Goal: Submit feedback/report problem

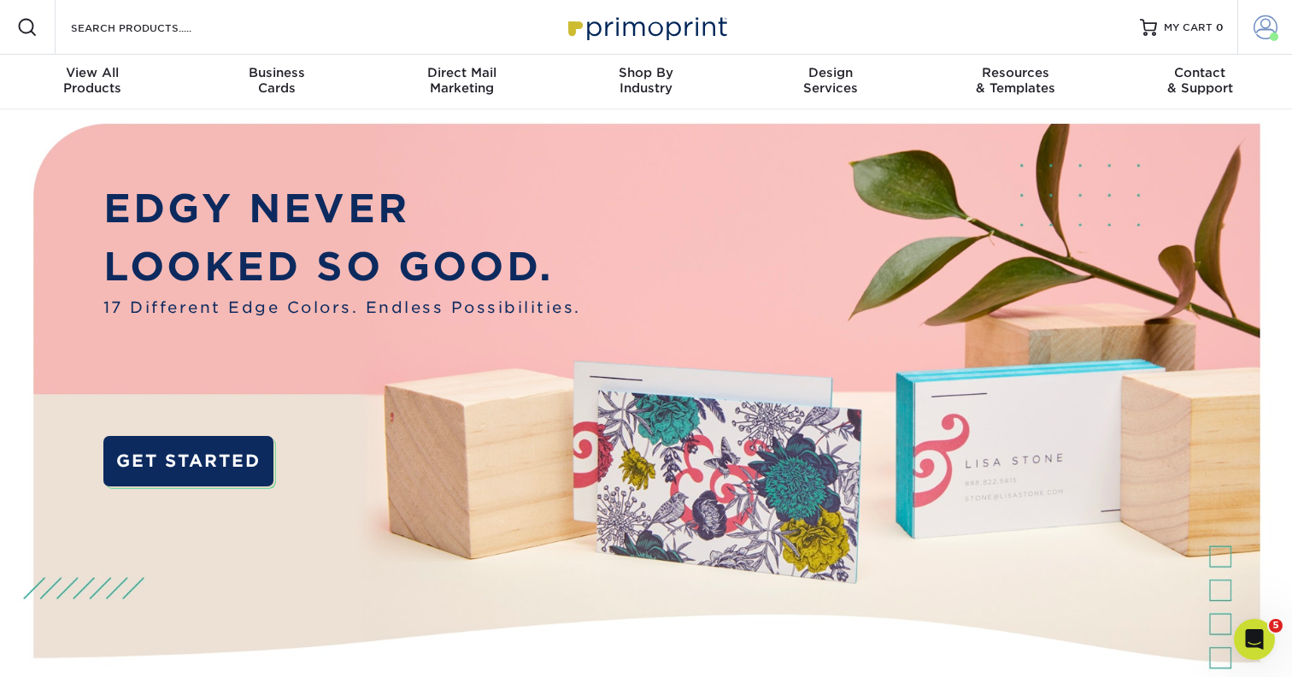
click at [1262, 32] on span at bounding box center [1265, 27] width 24 height 24
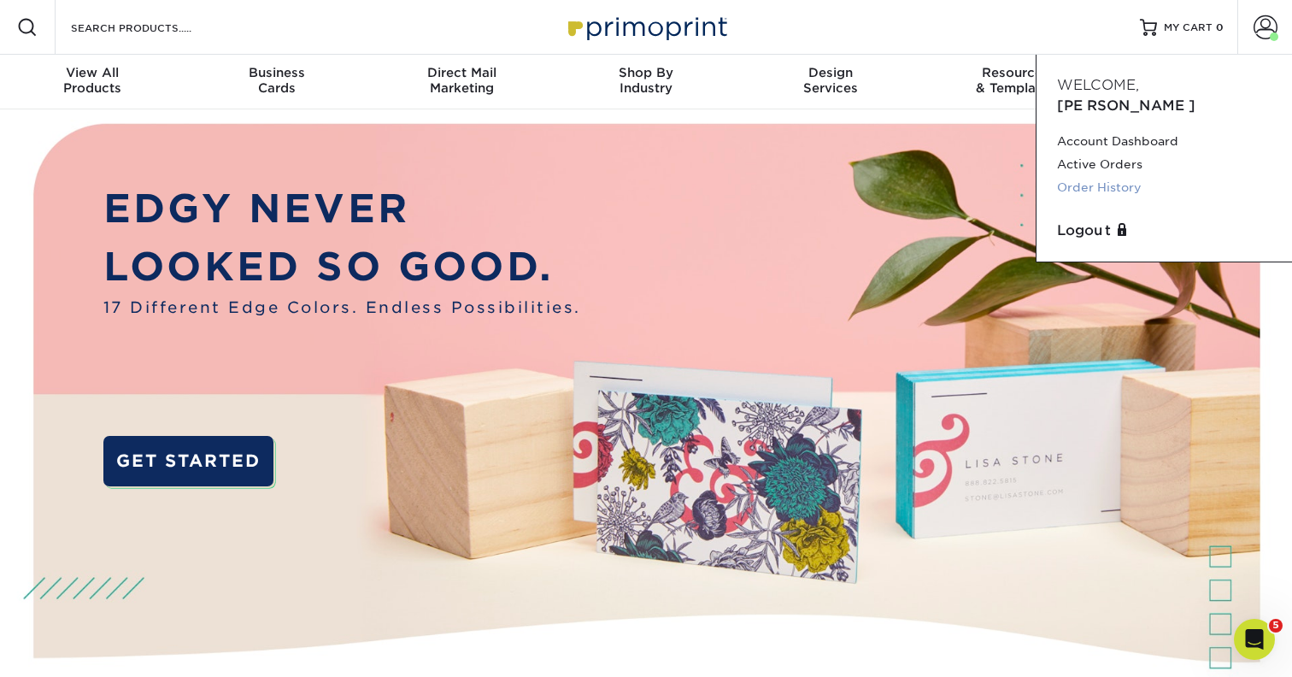
click at [1083, 176] on link "Order History" at bounding box center [1164, 187] width 214 height 23
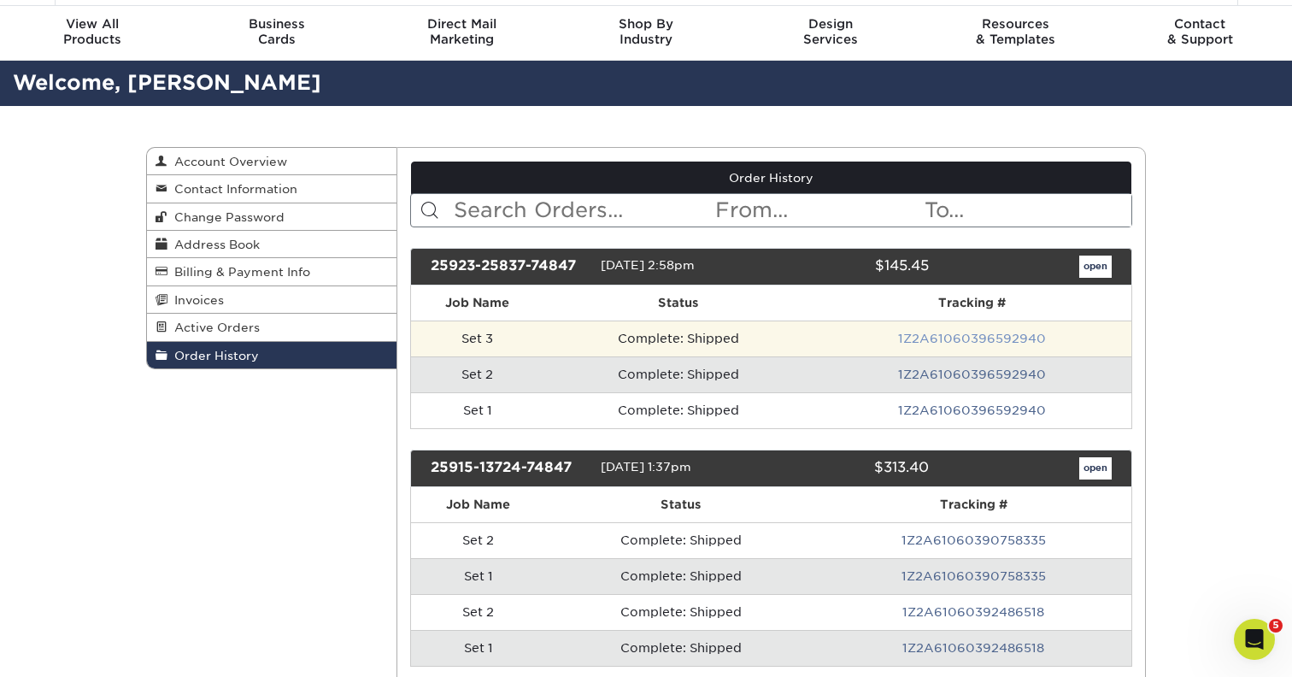
click at [970, 340] on link "1Z2A61060396592940" at bounding box center [972, 338] width 148 height 14
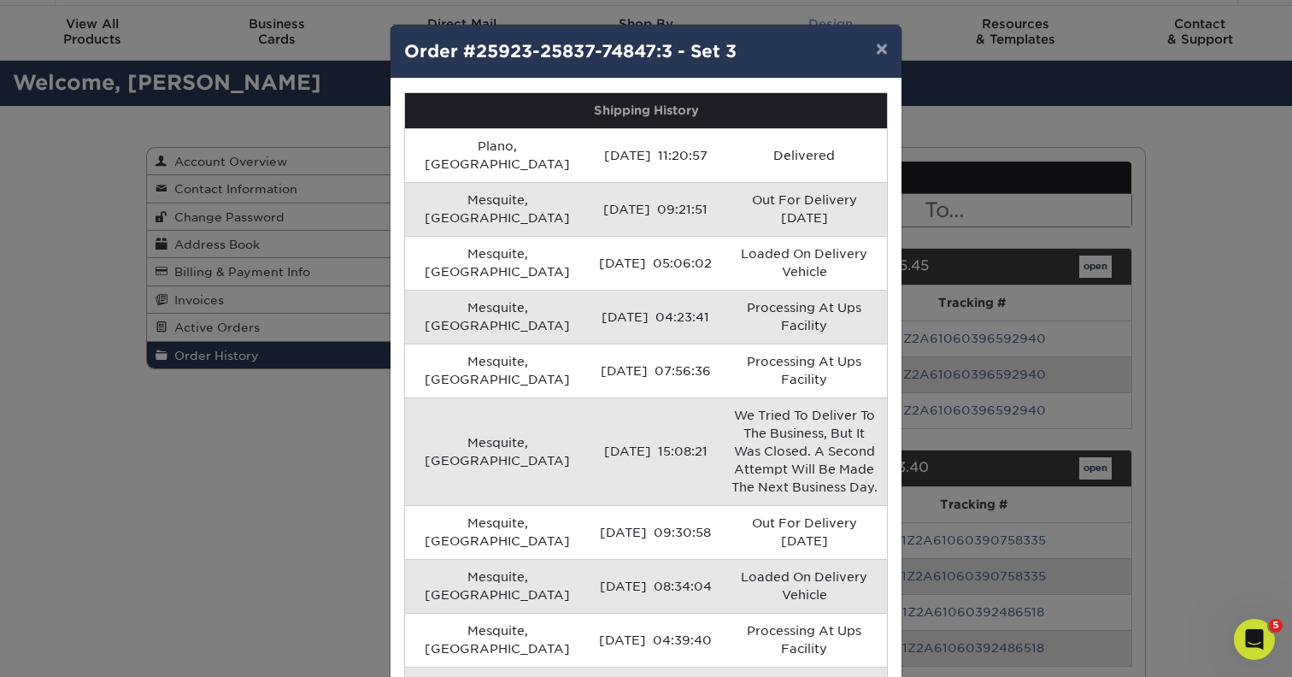
click at [881, 55] on button "×" at bounding box center [881, 49] width 39 height 48
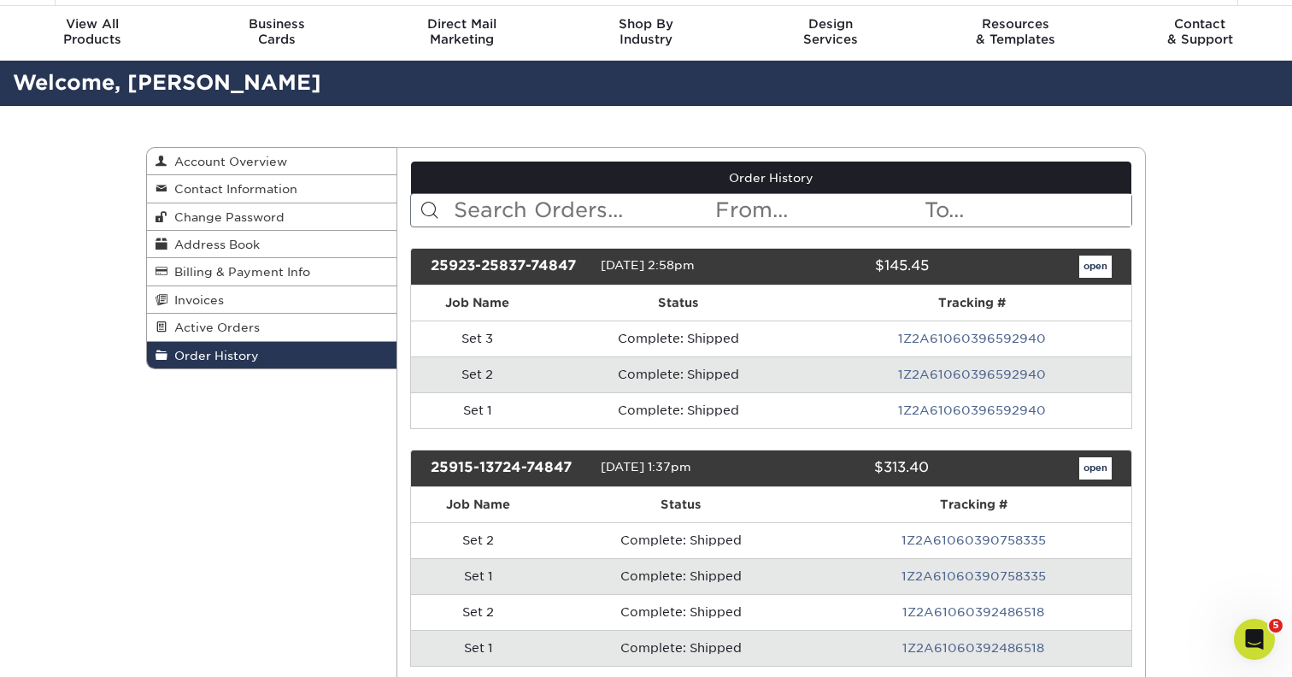
click at [1094, 264] on link "open" at bounding box center [1095, 266] width 32 height 22
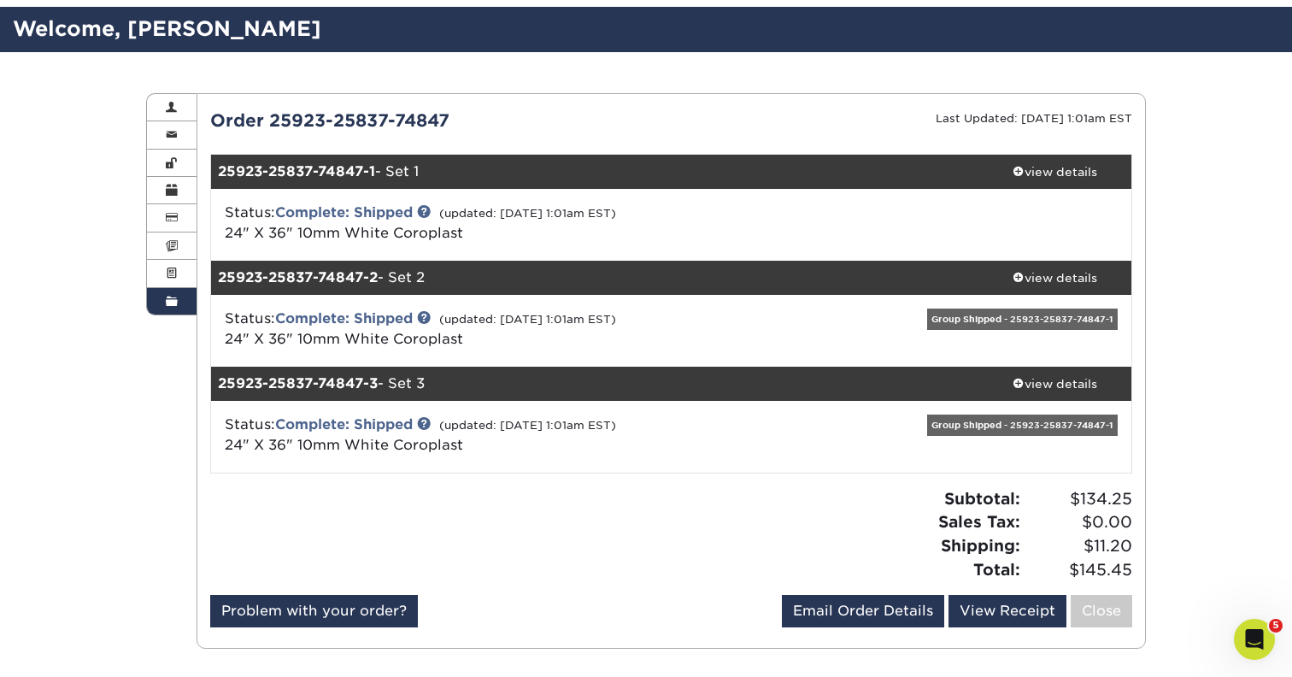
scroll to position [103, 0]
click at [280, 615] on link "Problem with your order?" at bounding box center [314, 611] width 208 height 32
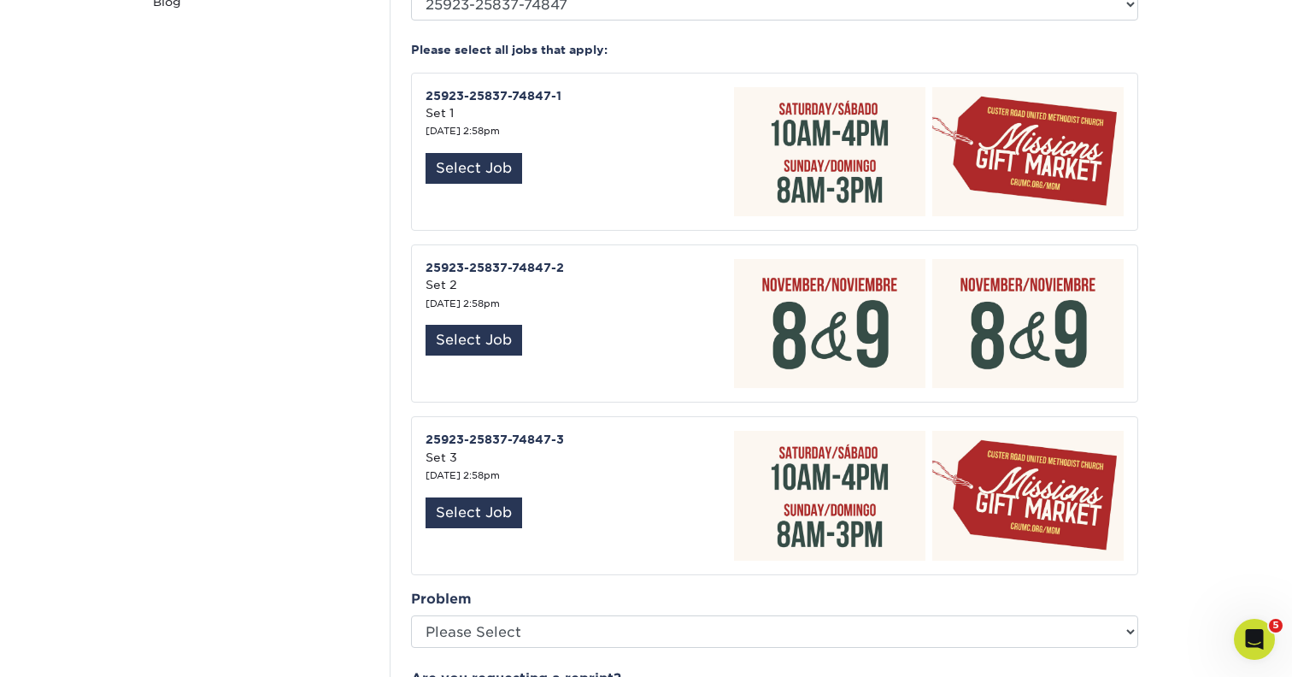
scroll to position [726, 0]
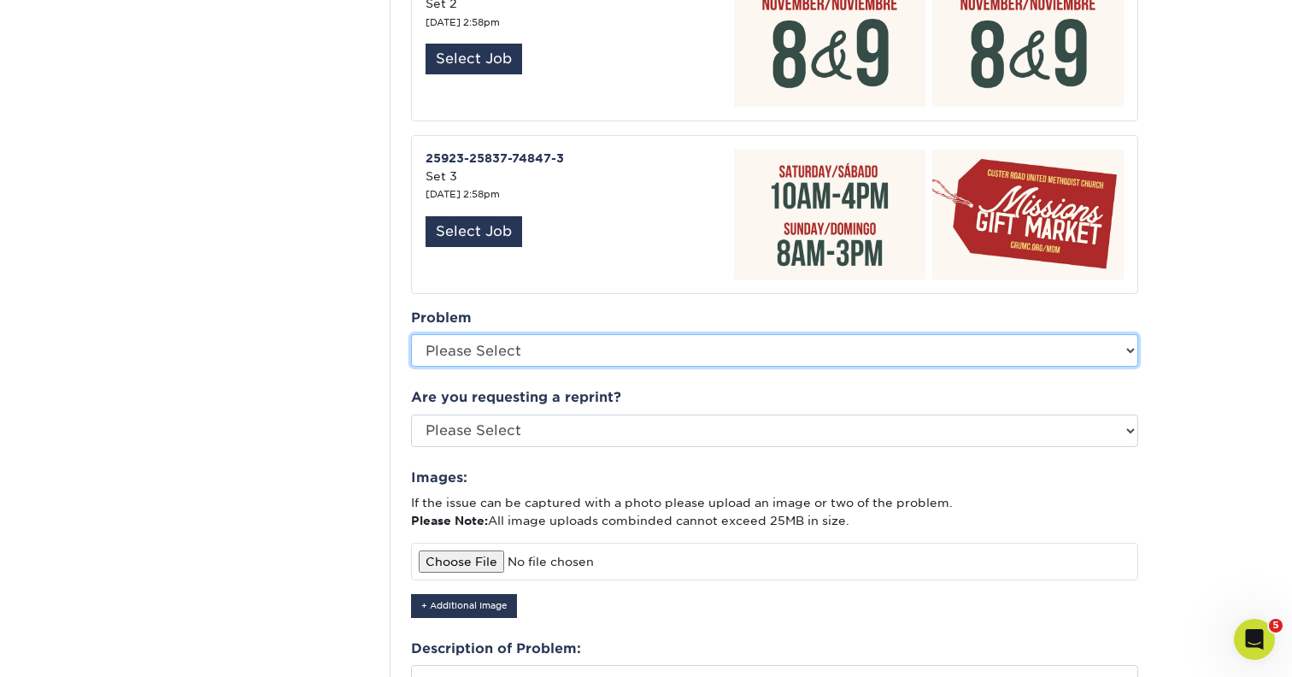
select select "Other: Please Describe"
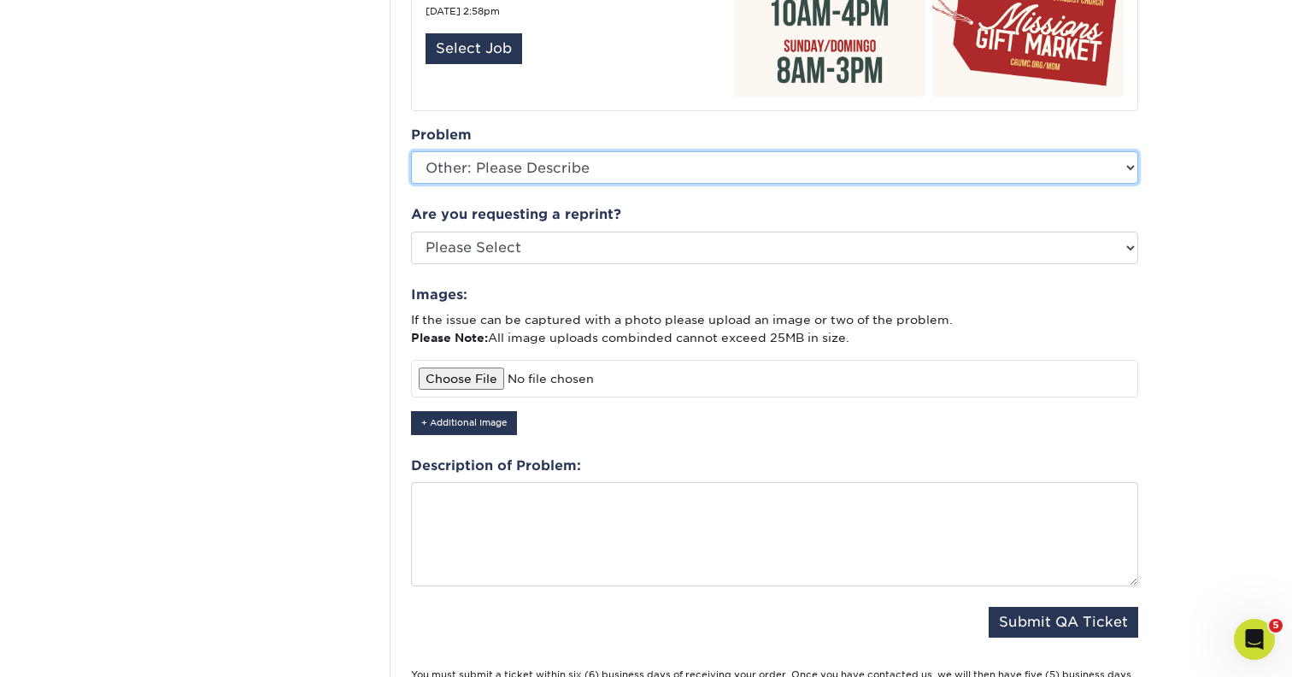
scroll to position [897, 0]
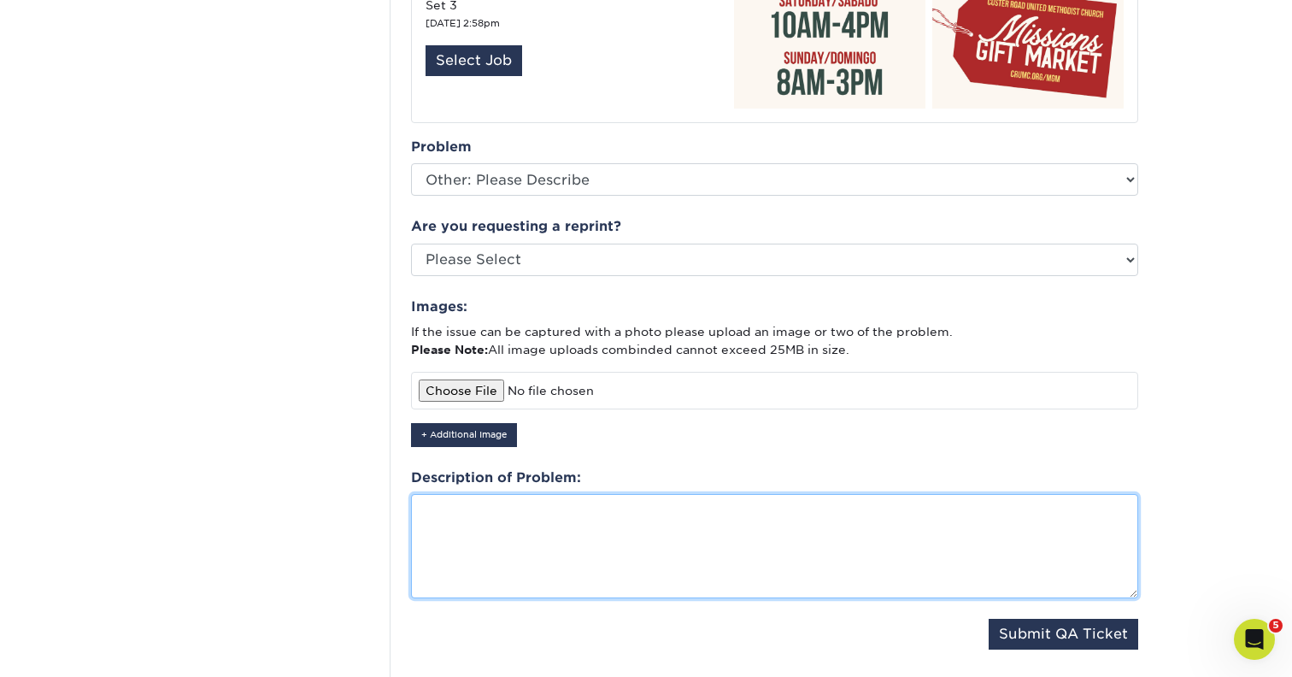
click at [572, 494] on textarea at bounding box center [774, 546] width 727 height 104
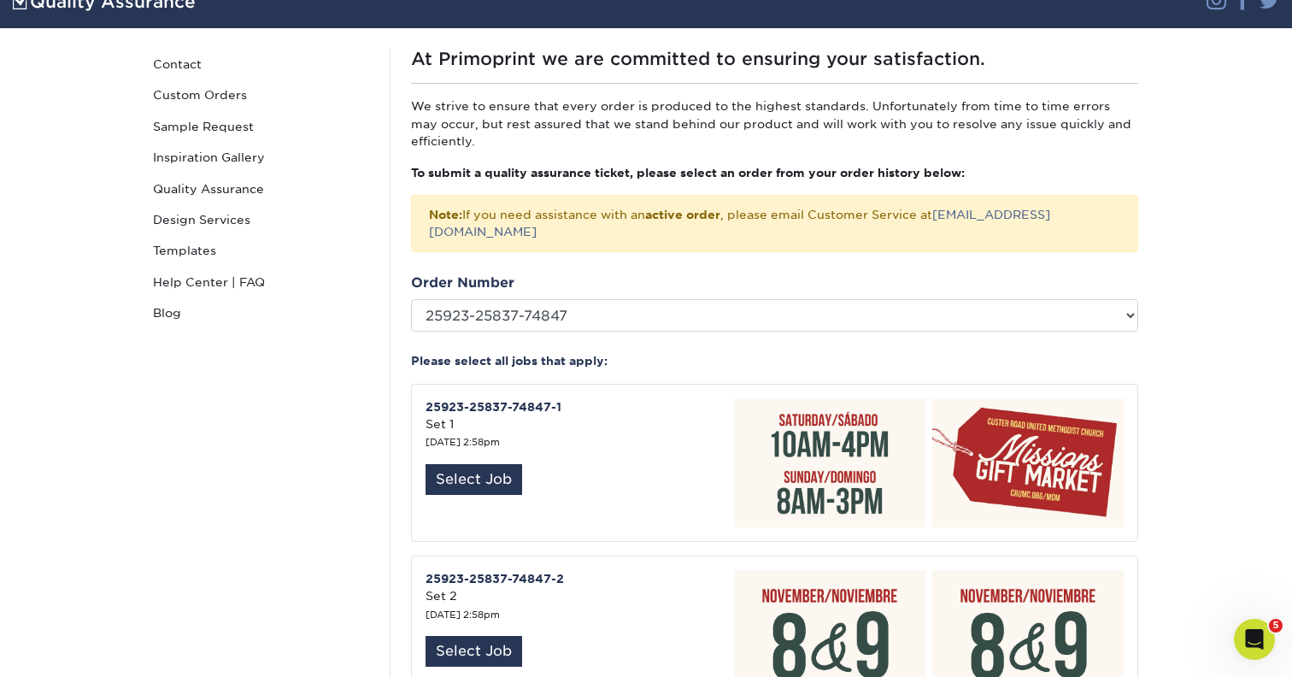
scroll to position [96, 0]
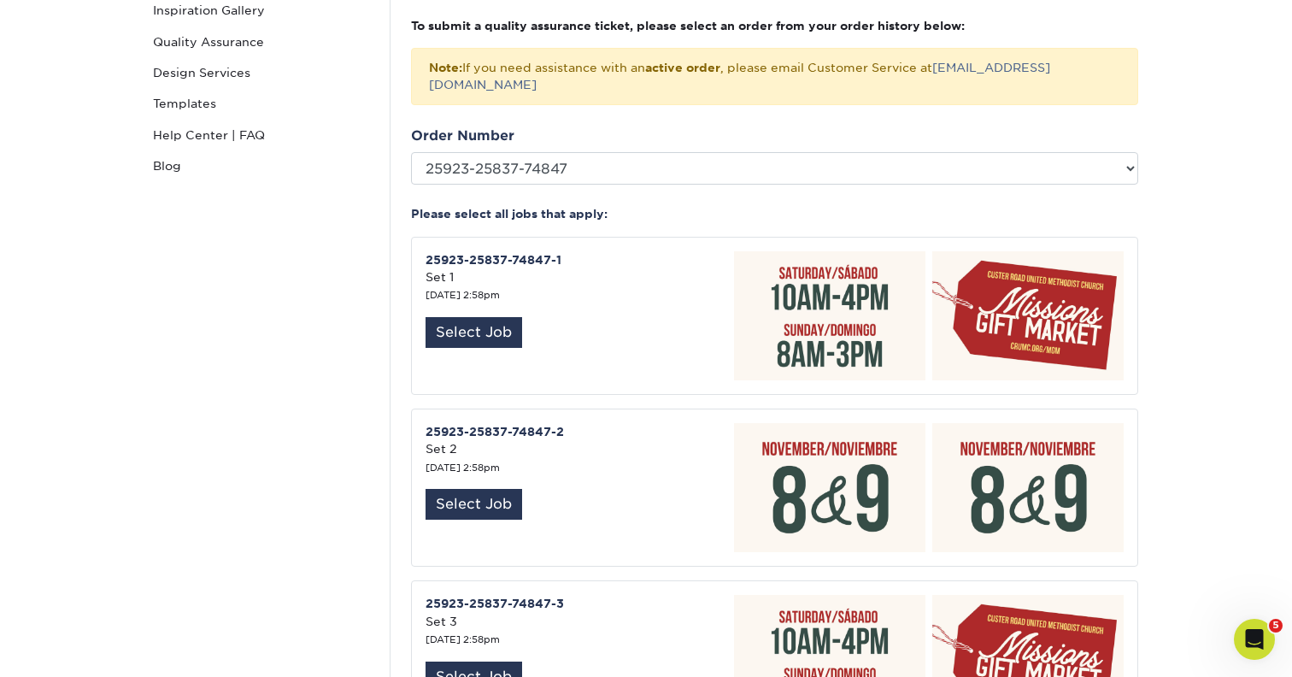
type textarea "Hello! My signs came in today and I ordered the"
click at [831, 284] on img at bounding box center [826, 315] width 198 height 129
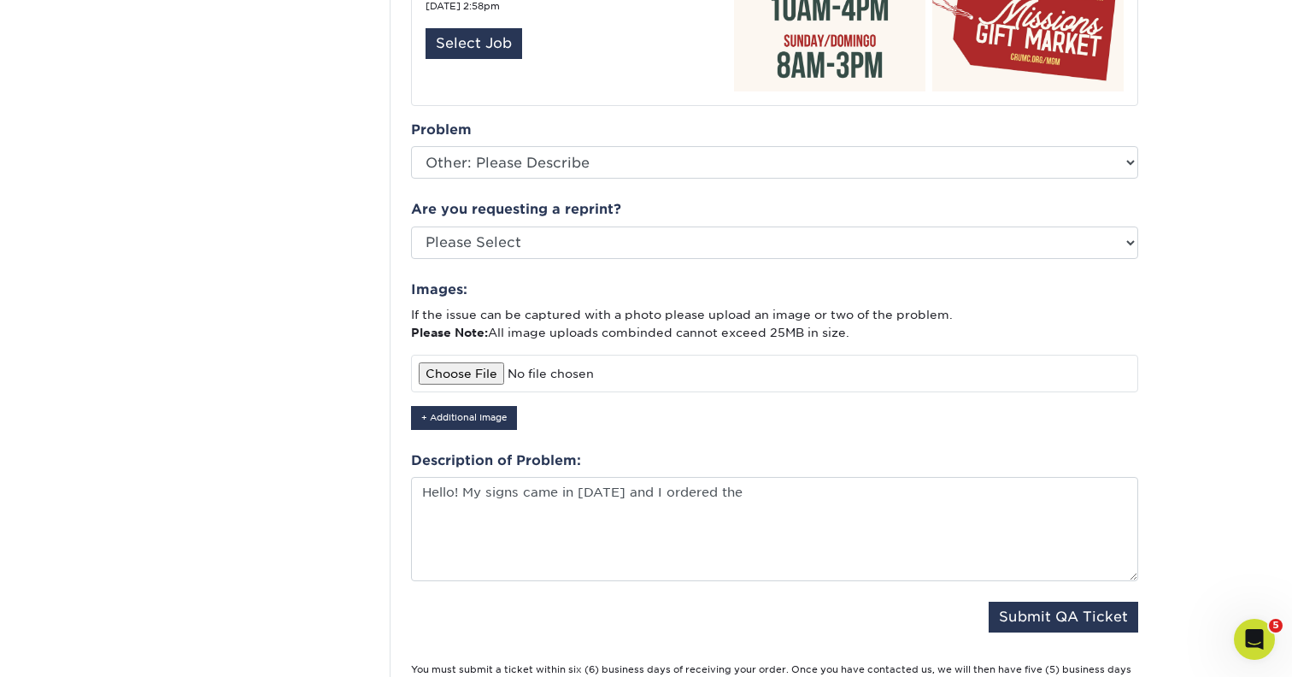
scroll to position [961, 0]
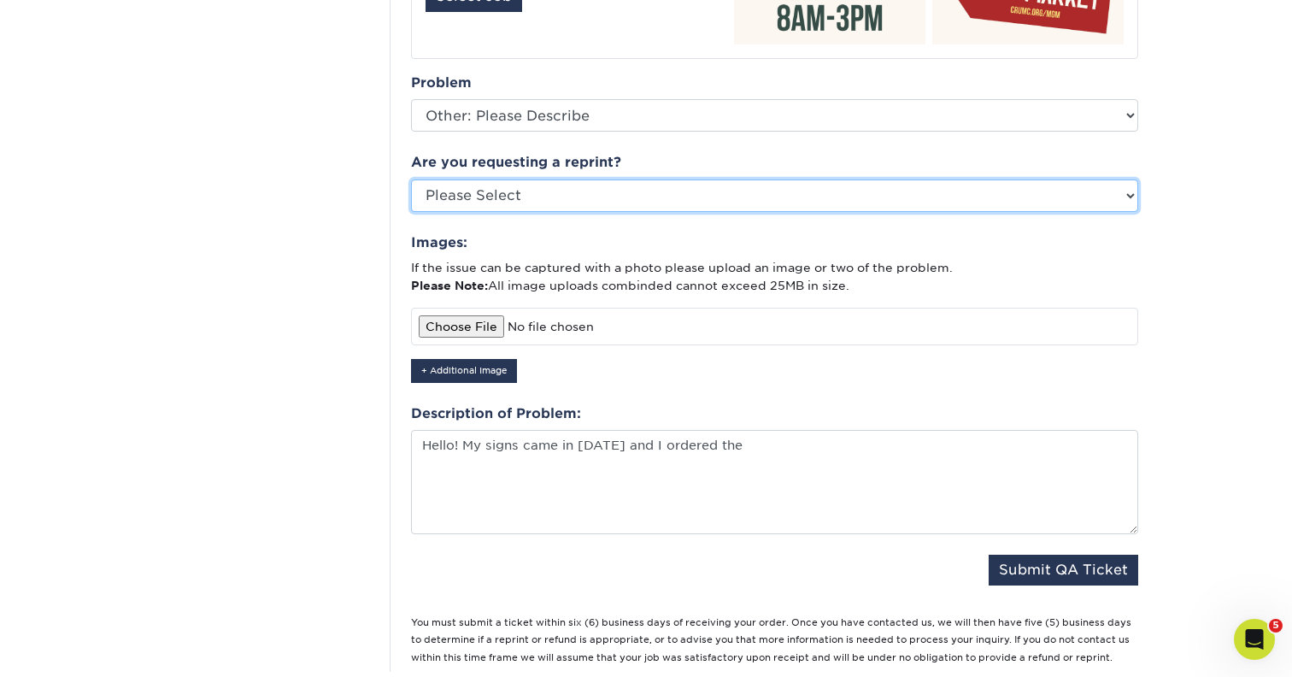
select select "yes"
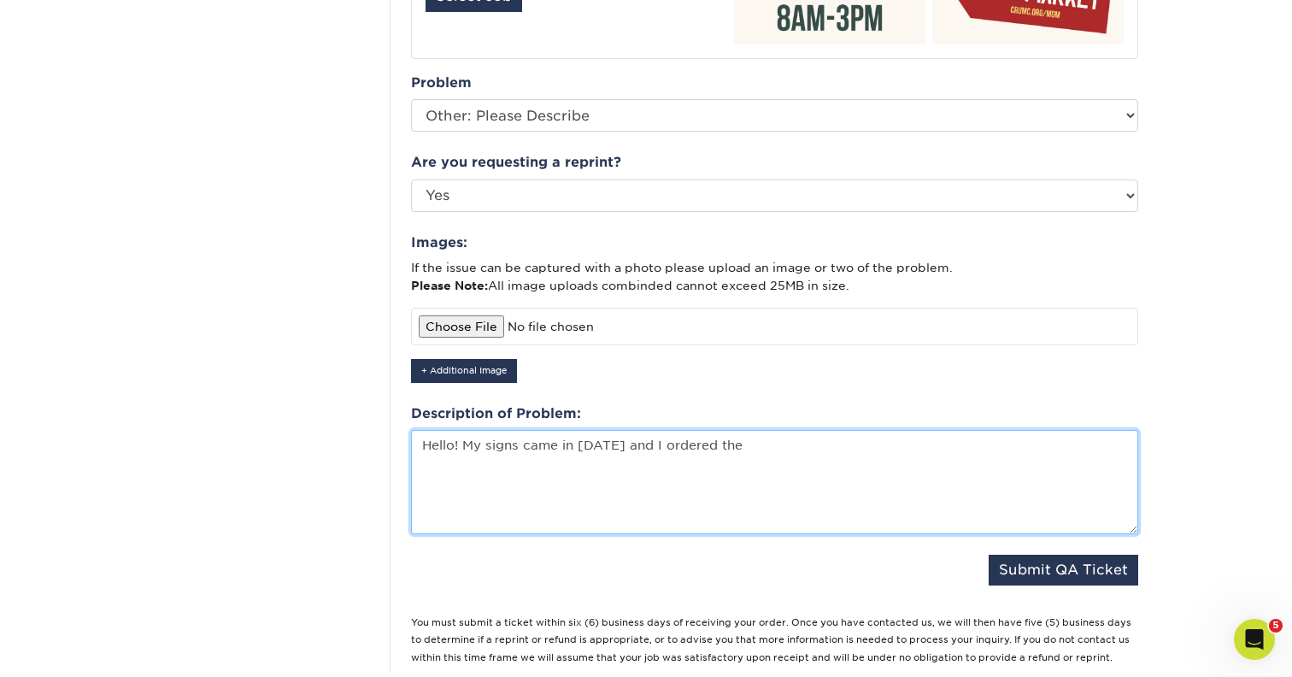
click at [736, 430] on textarea "Hello! My signs came in today and I ordered the" at bounding box center [774, 482] width 727 height 104
drag, startPoint x: 842, startPoint y: 425, endPoint x: 808, endPoint y: 425, distance: 33.3
click at [808, 430] on textarea "Hello! My signs came in today and I ordered the 10mm coronate" at bounding box center [774, 482] width 727 height 104
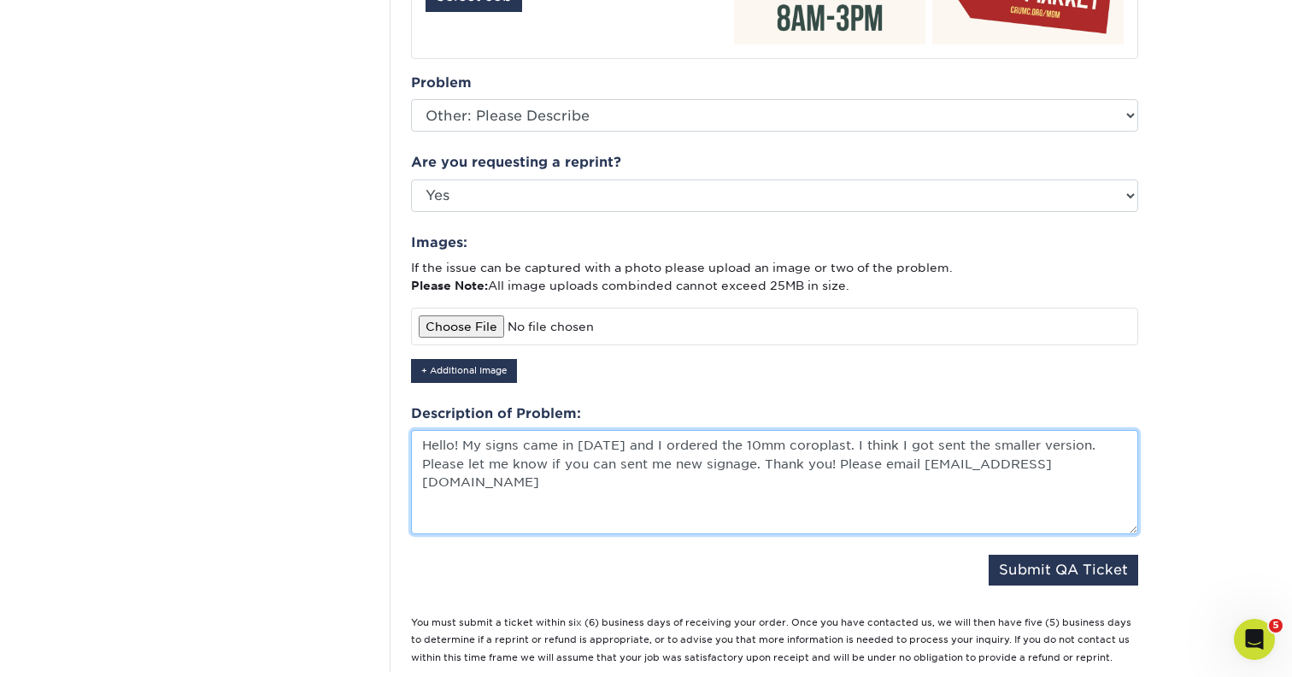
click at [870, 439] on textarea "Hello! My signs came in today and I ordered the 10mm coroplast. I think I got s…" at bounding box center [774, 482] width 727 height 104
click at [1061, 444] on textarea "Hello! My signs came in today and I ordered the 10mm coroplast. I think I got s…" at bounding box center [774, 482] width 727 height 104
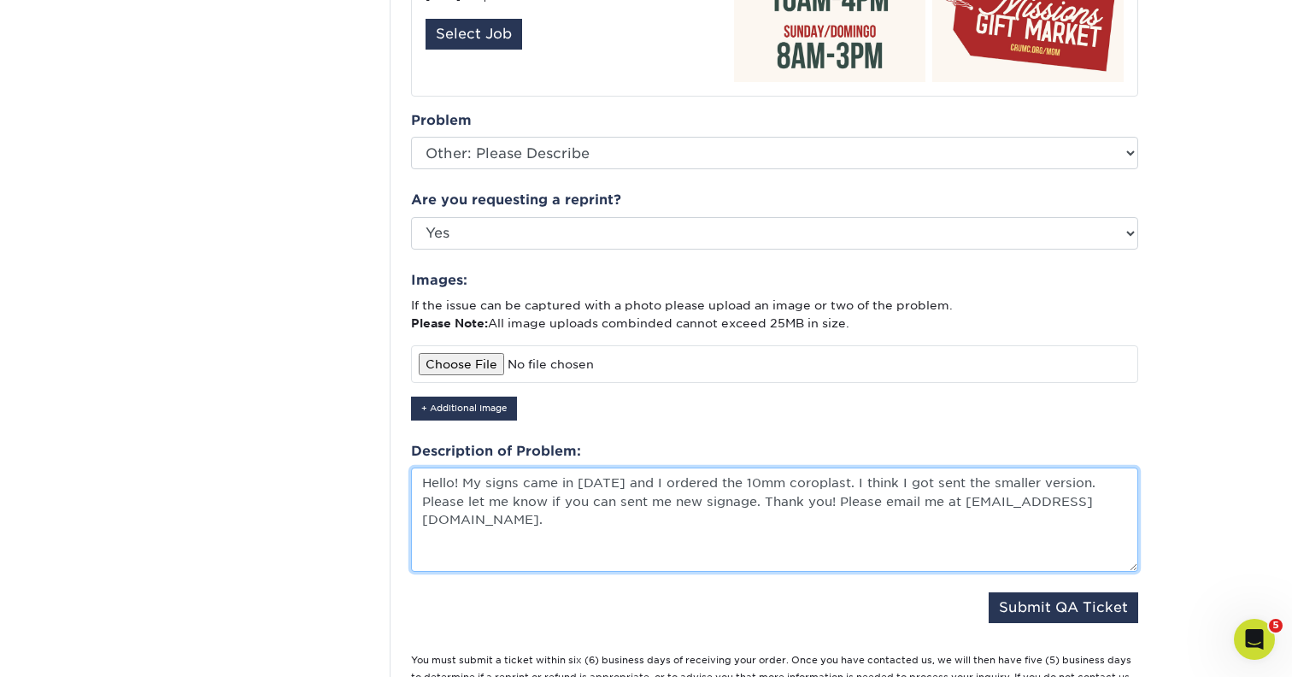
scroll to position [924, 0]
drag, startPoint x: 976, startPoint y: 460, endPoint x: 986, endPoint y: 461, distance: 10.3
click at [987, 467] on textarea "Hello! My signs came in today and I ordered the 10mm coroplast. I think I got s…" at bounding box center [774, 519] width 727 height 104
click at [1013, 467] on textarea "Hello! My signs came in today and I ordered the 10mm coroplast. I think I got s…" at bounding box center [774, 519] width 727 height 104
drag, startPoint x: 1073, startPoint y: 454, endPoint x: 980, endPoint y: 454, distance: 93.1
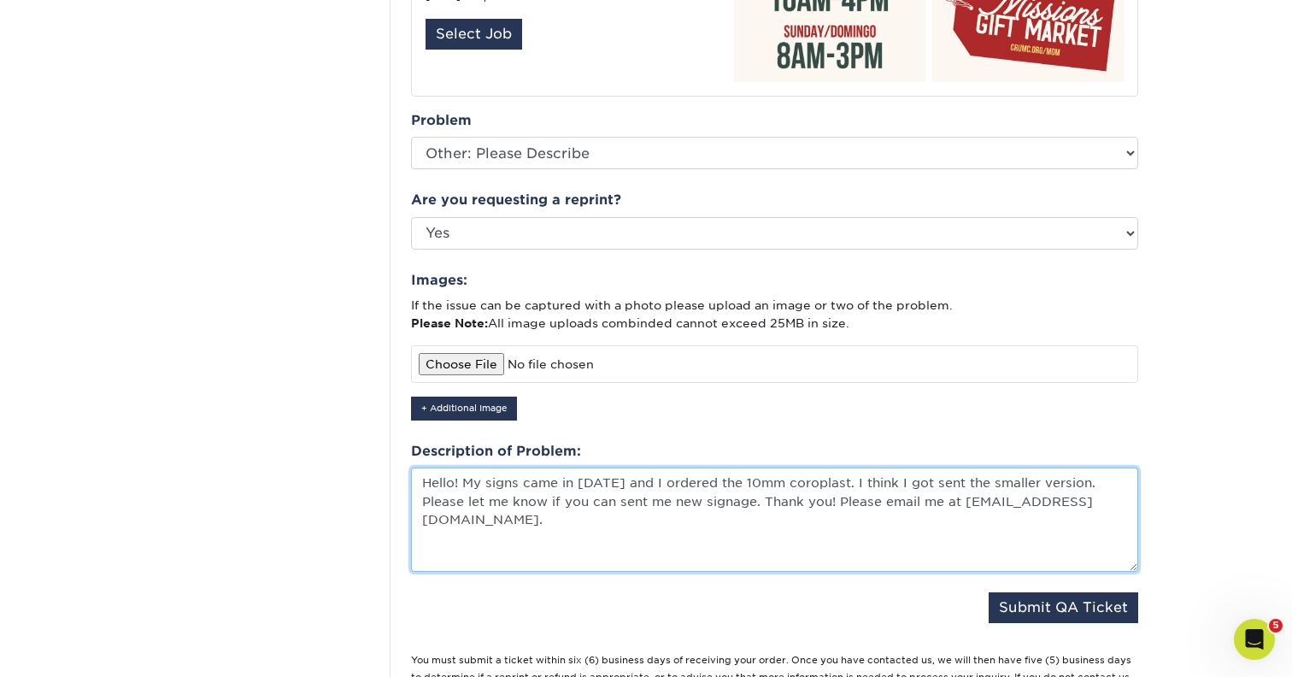
click at [980, 467] on textarea "Hello! My signs came in today and I ordered the 10mm coroplast. I think I got s…" at bounding box center [774, 519] width 727 height 104
drag, startPoint x: 660, startPoint y: 478, endPoint x: 613, endPoint y: 479, distance: 47.9
click at [613, 479] on textarea "Hello! My signs came in today and I ordered the 10mm coroplast. I think I got s…" at bounding box center [774, 519] width 727 height 104
type textarea "Hello! My signs came in today and I ordered the 10mm coroplast. I think I got s…"
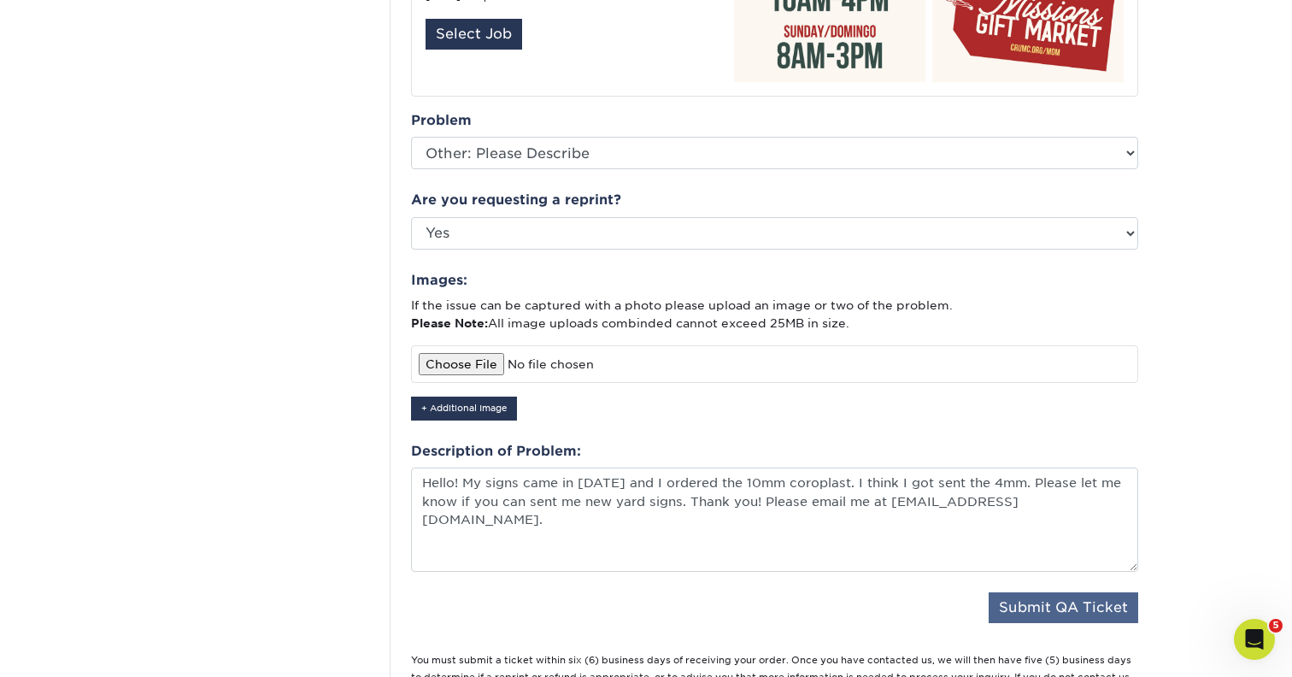
click at [1092, 592] on button "Submit QA Ticket" at bounding box center [1063, 607] width 150 height 31
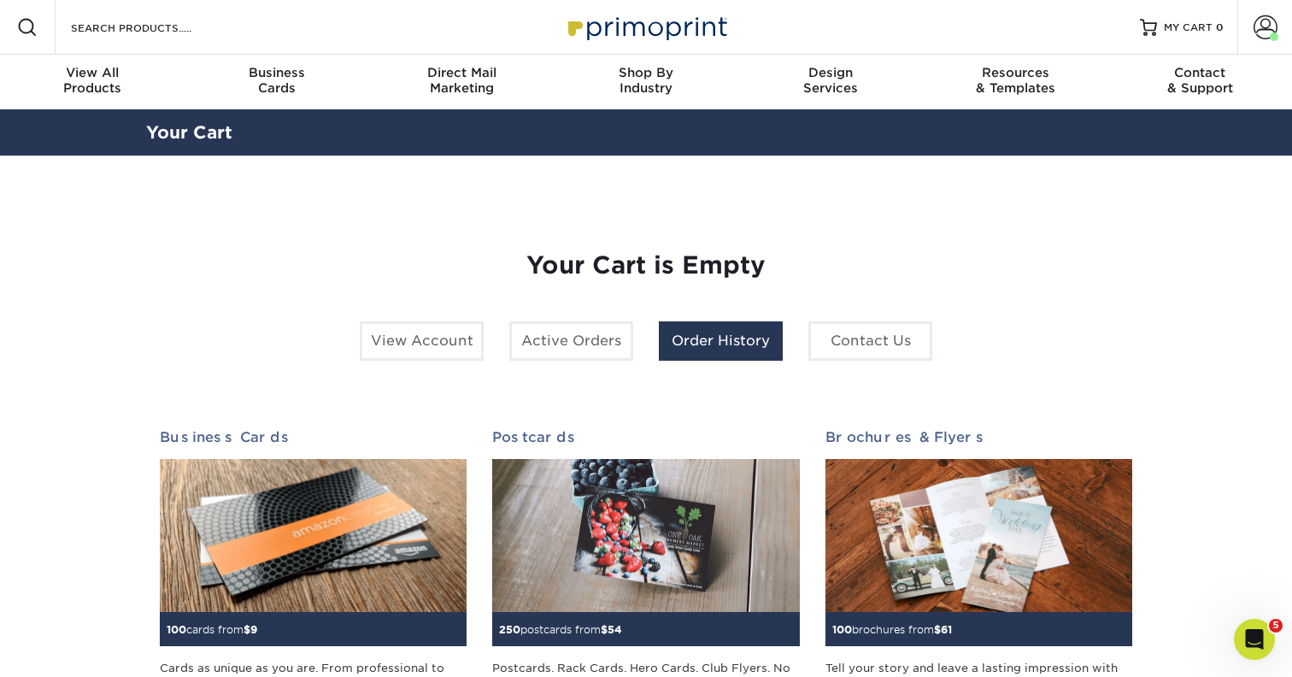
click at [757, 349] on link "Order History" at bounding box center [721, 340] width 124 height 39
click at [730, 340] on link "Order History" at bounding box center [721, 340] width 124 height 39
click at [726, 341] on link "Order History" at bounding box center [721, 340] width 124 height 39
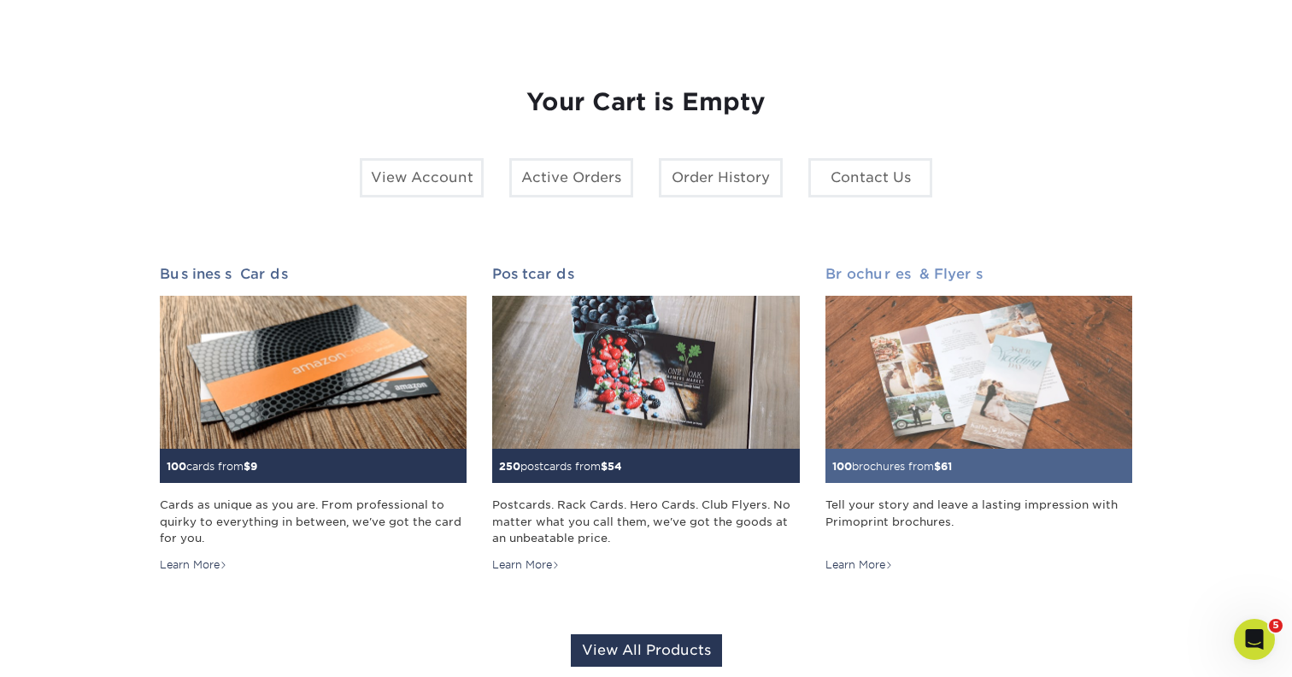
scroll to position [46, 0]
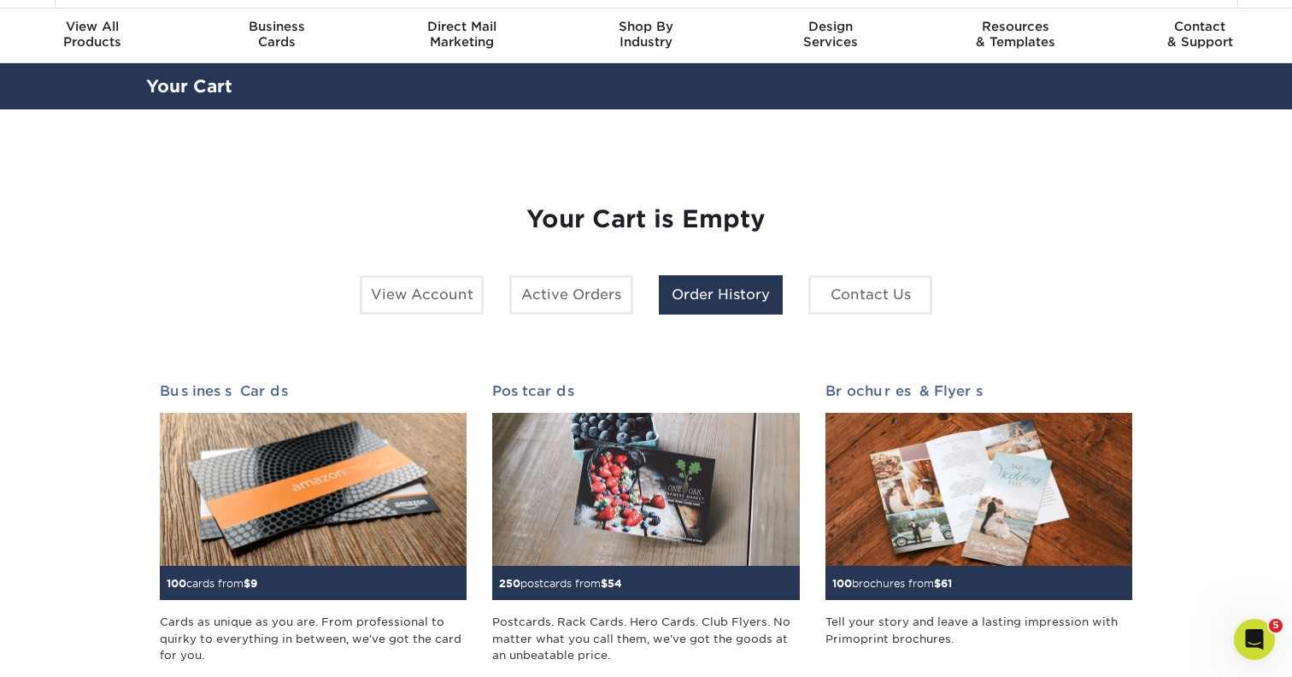
click at [701, 289] on link "Order History" at bounding box center [721, 294] width 124 height 39
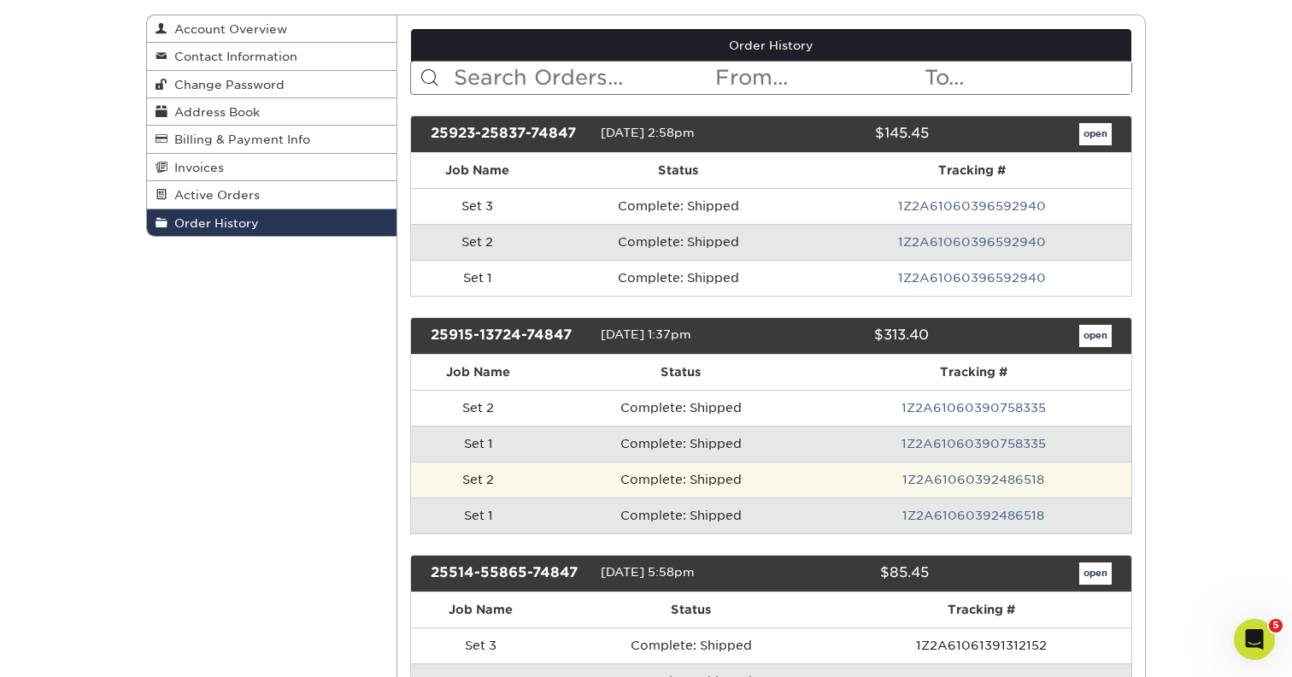
scroll to position [181, 0]
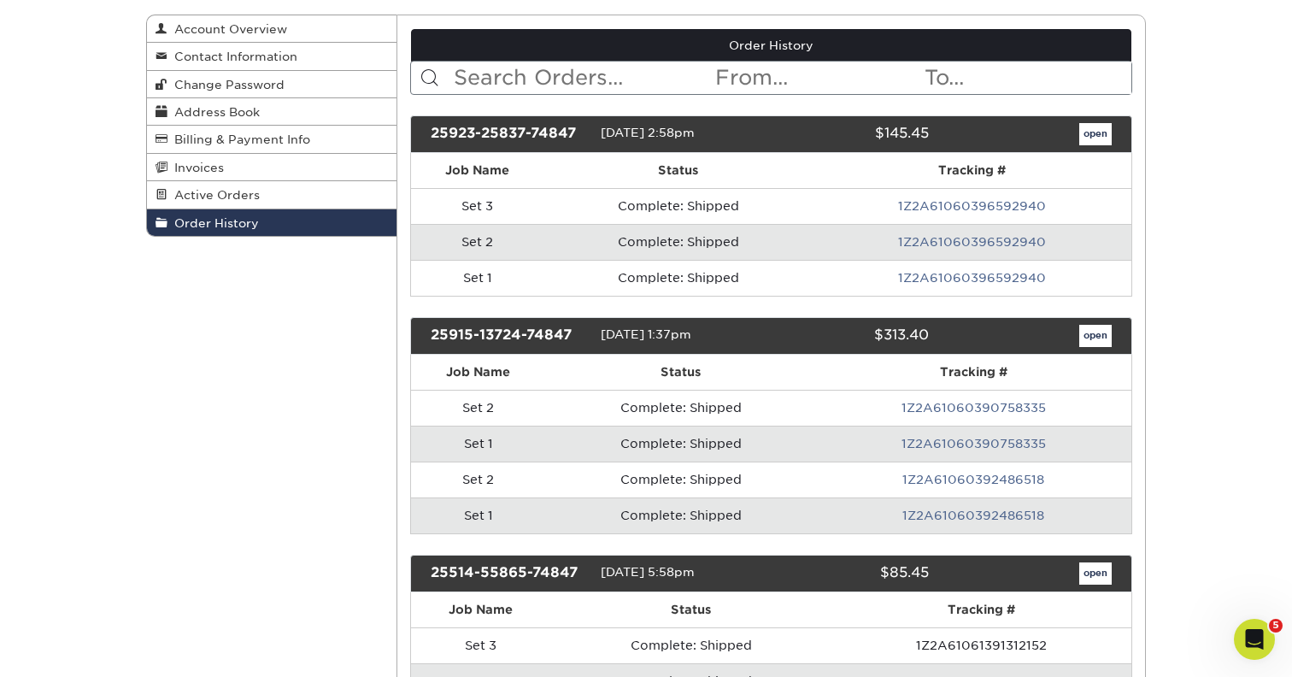
click at [1093, 341] on link "open" at bounding box center [1095, 336] width 32 height 22
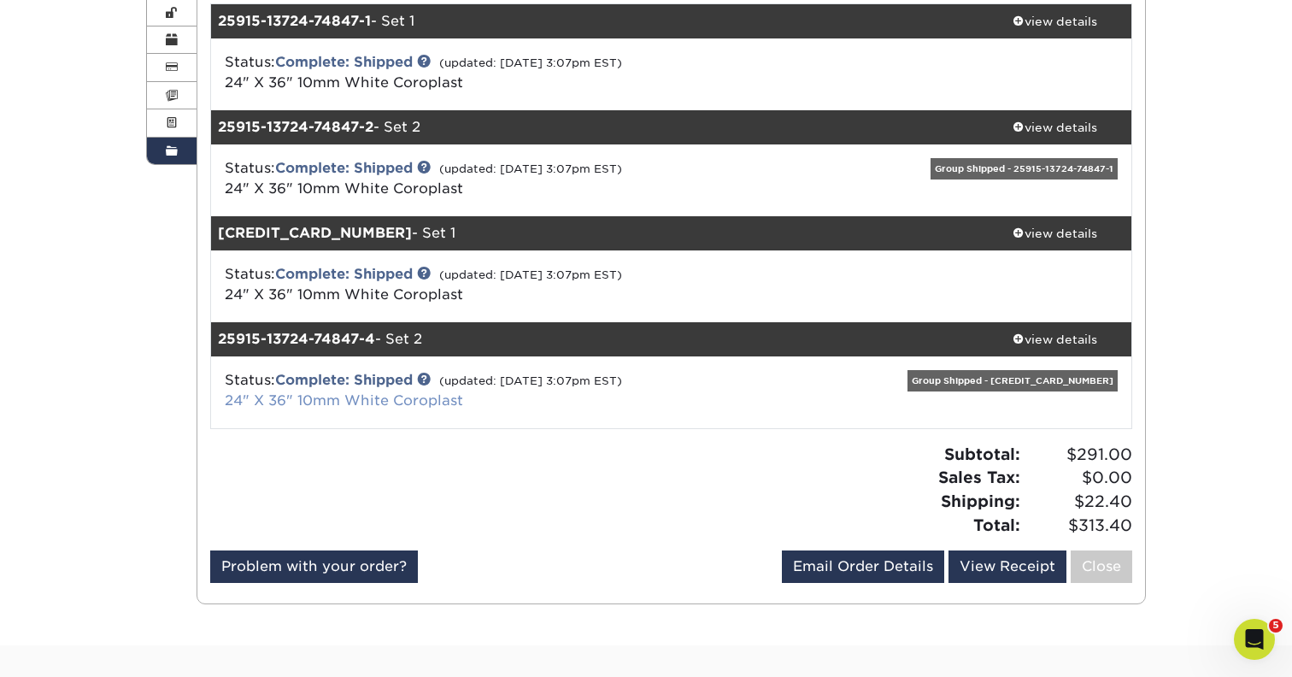
scroll to position [240, 0]
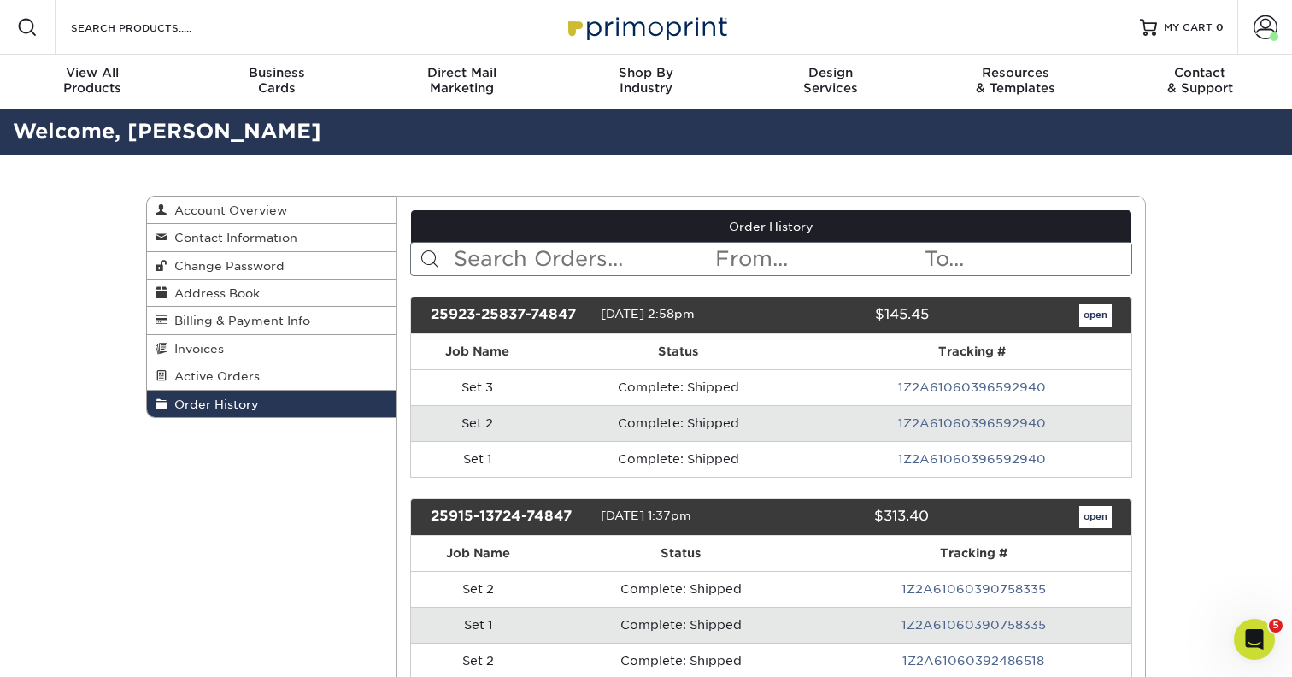
click at [1079, 318] on link "open" at bounding box center [1095, 315] width 32 height 22
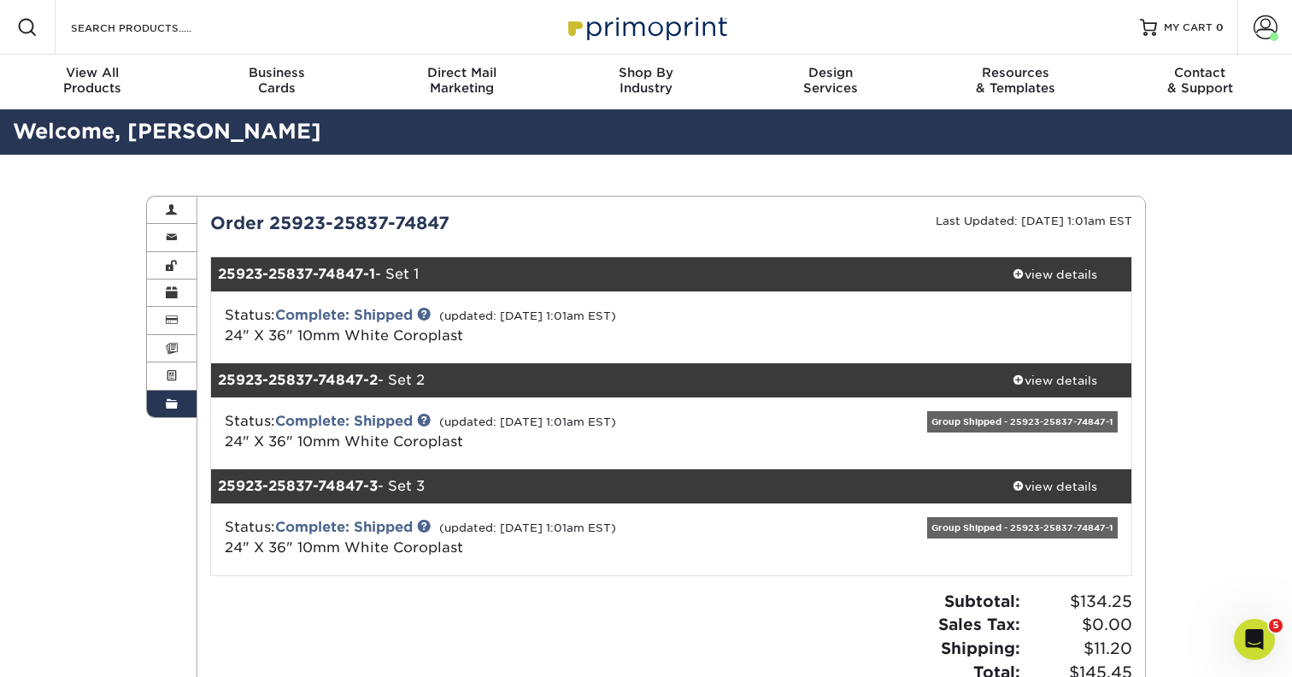
scroll to position [-3, 0]
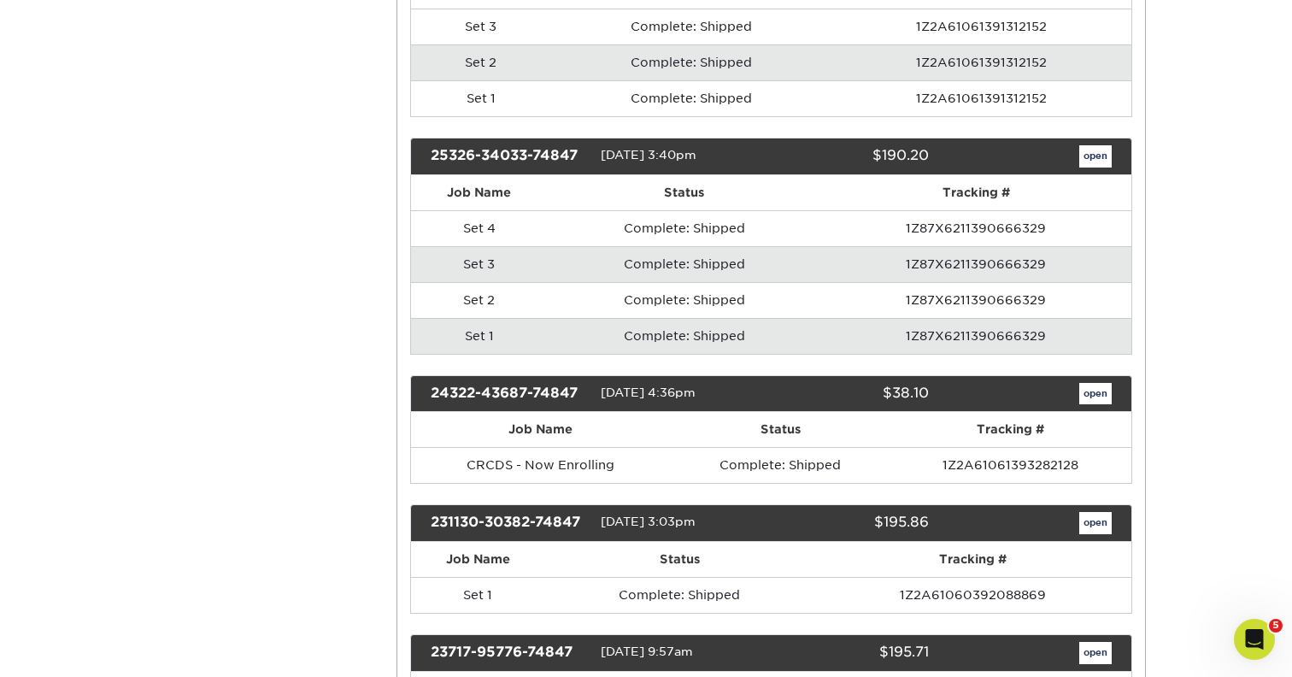
click at [1100, 158] on link "open" at bounding box center [1095, 156] width 32 height 22
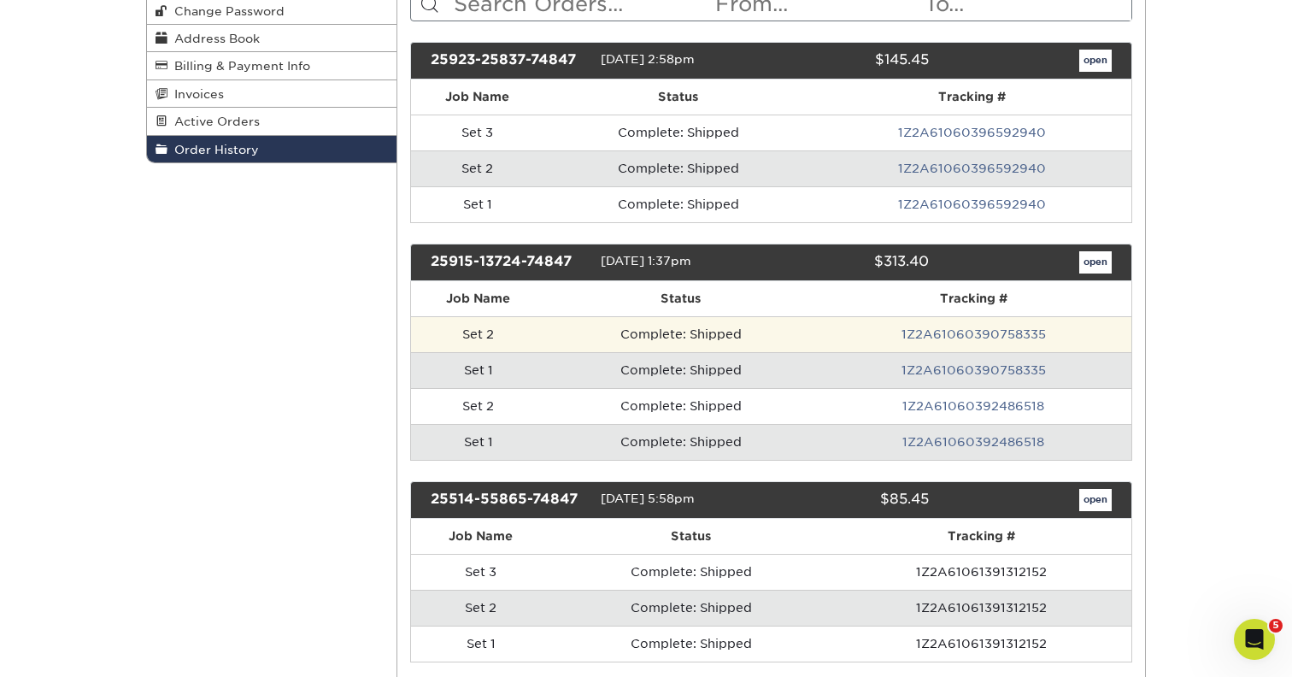
scroll to position [423, 0]
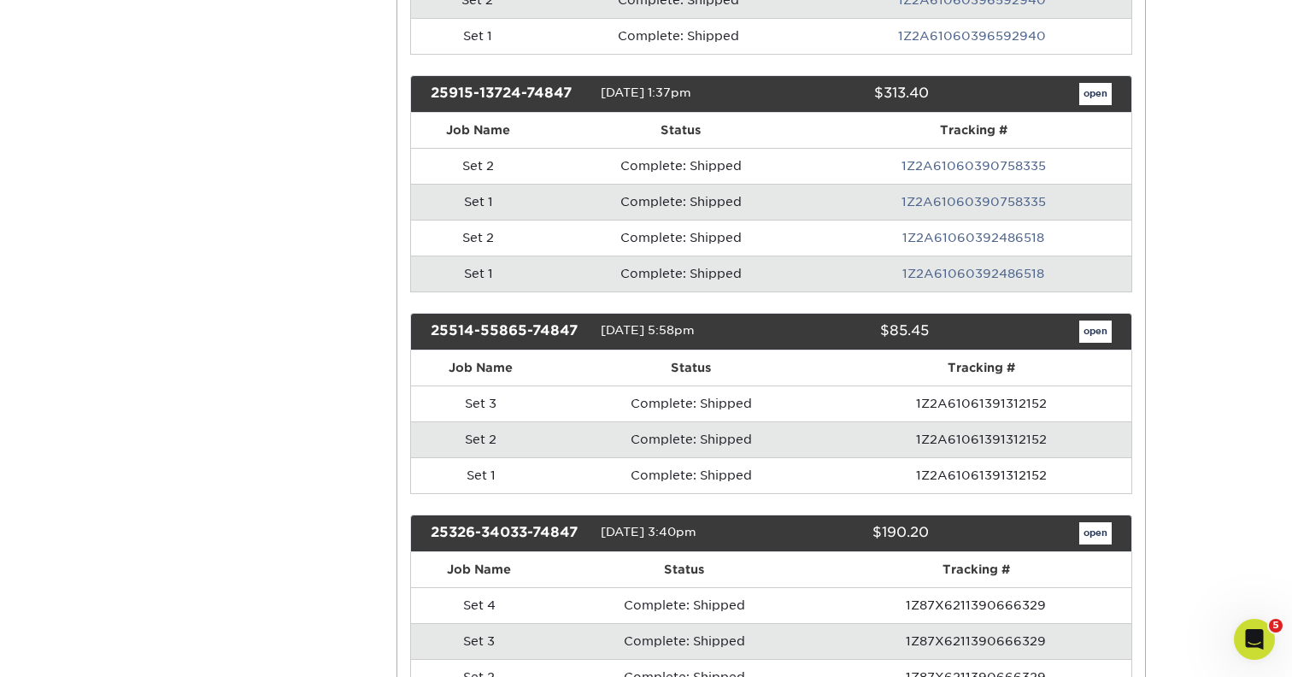
click at [1091, 331] on link "open" at bounding box center [1095, 331] width 32 height 22
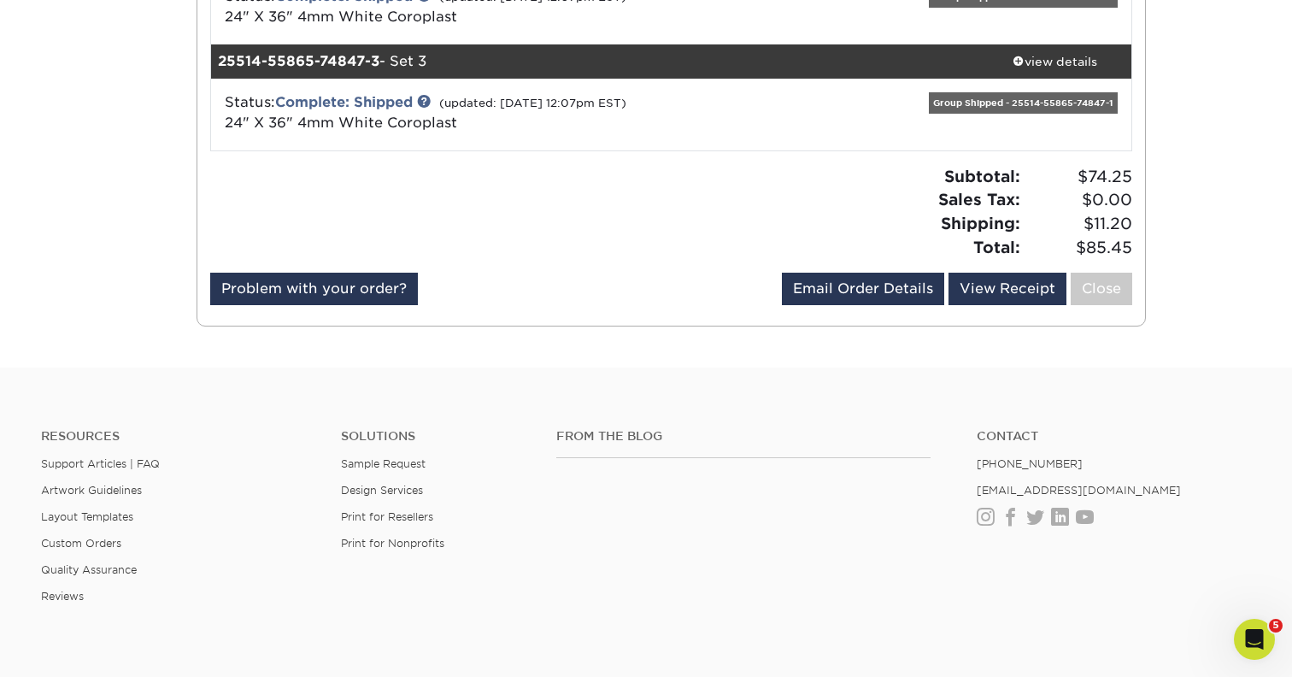
scroll to position [408, 0]
